Goal: Task Accomplishment & Management: Complete application form

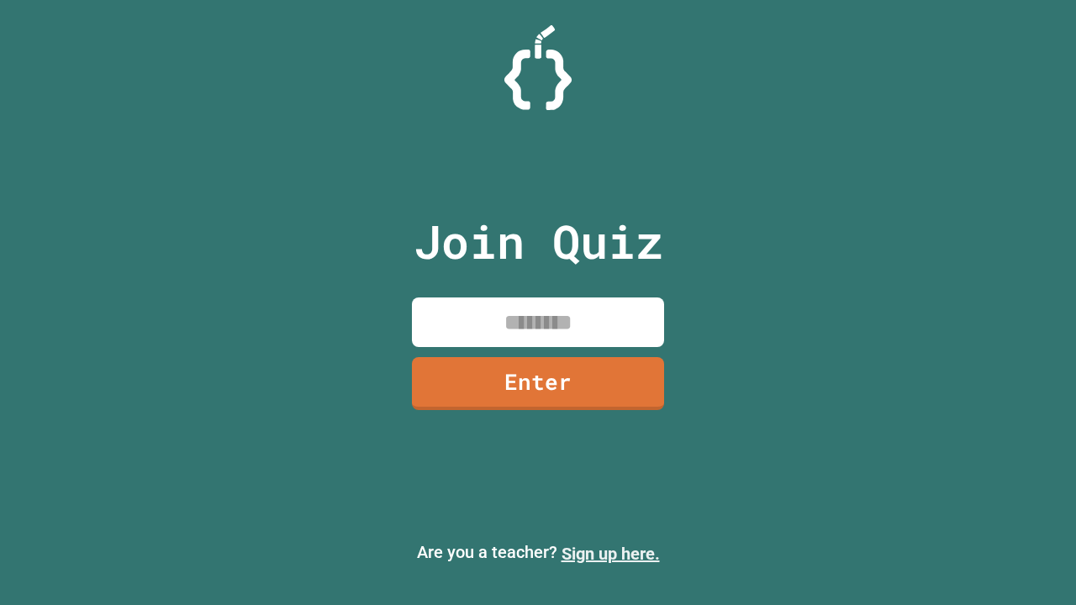
click at [610, 554] on link "Sign up here." at bounding box center [610, 554] width 98 height 20
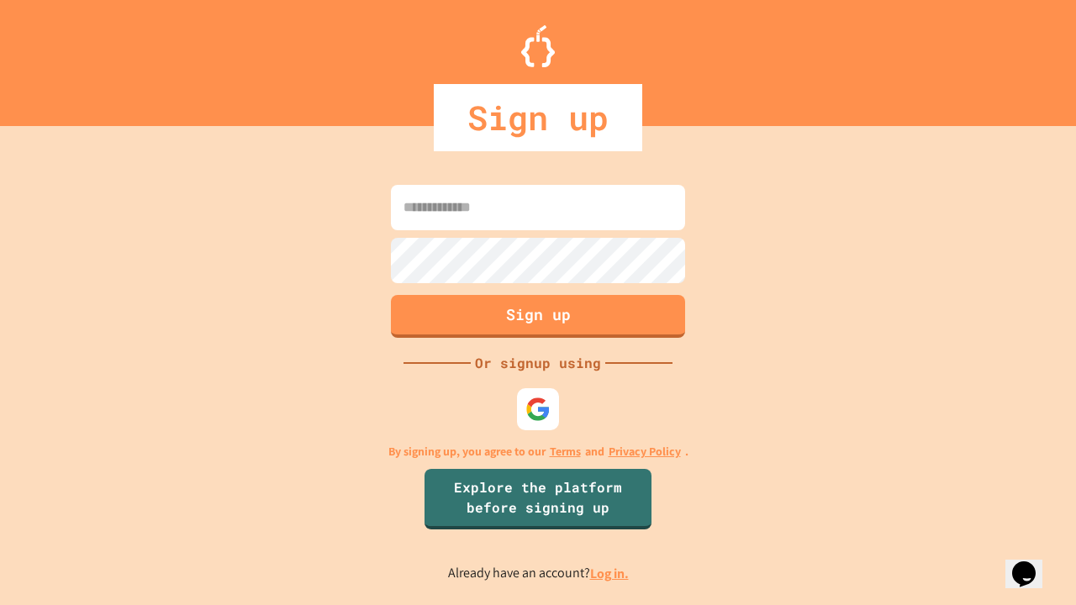
click at [610, 573] on link "Log in." at bounding box center [609, 574] width 39 height 18
